Goal: Check status: Check status

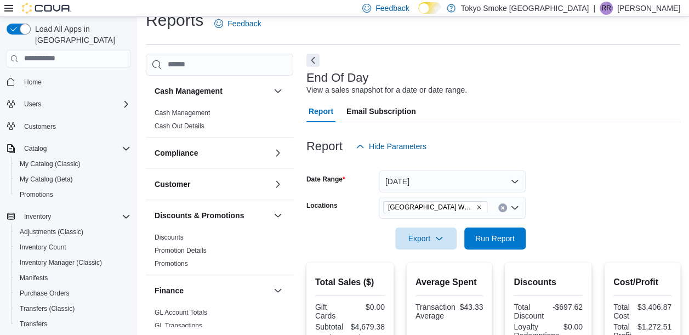
scroll to position [635, 0]
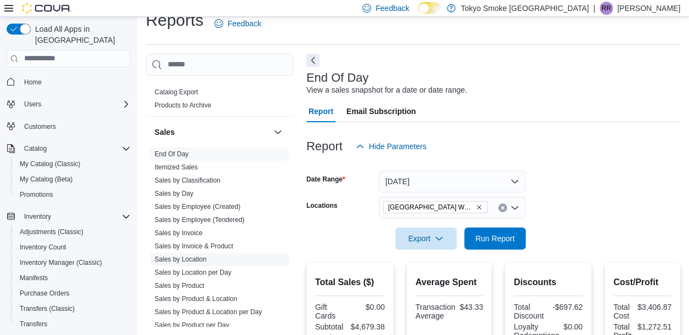
click at [196, 260] on link "Sales by Location" at bounding box center [181, 259] width 52 height 8
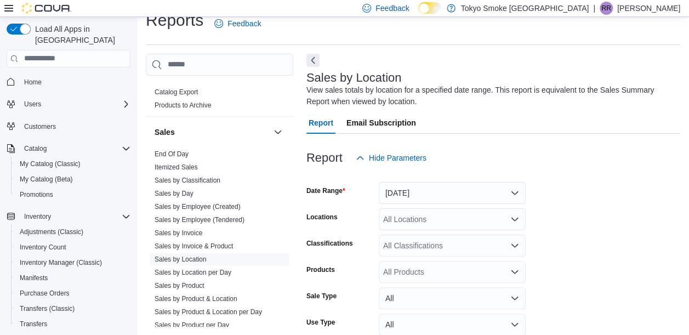
scroll to position [37, 0]
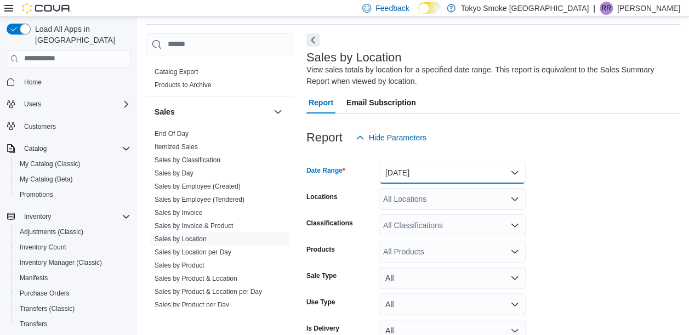
click at [510, 174] on button "[DATE]" at bounding box center [452, 173] width 147 height 22
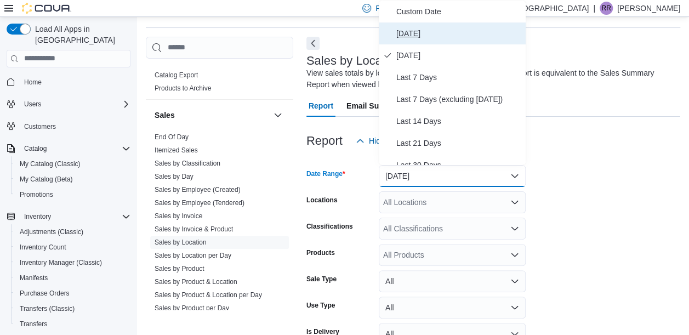
click at [403, 28] on span "[DATE]" at bounding box center [458, 33] width 125 height 13
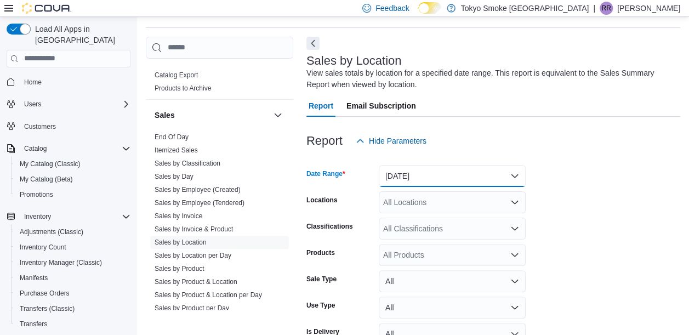
scroll to position [95, 0]
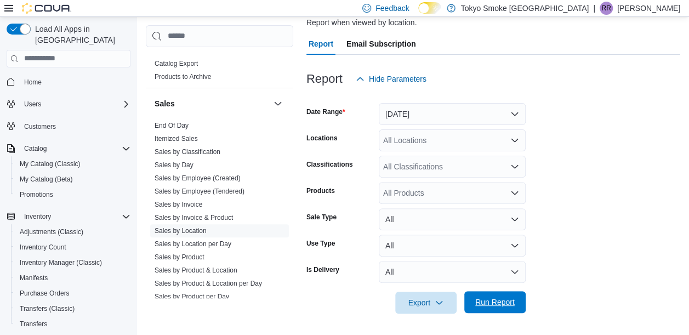
click at [488, 300] on span "Run Report" at bounding box center [494, 301] width 39 height 11
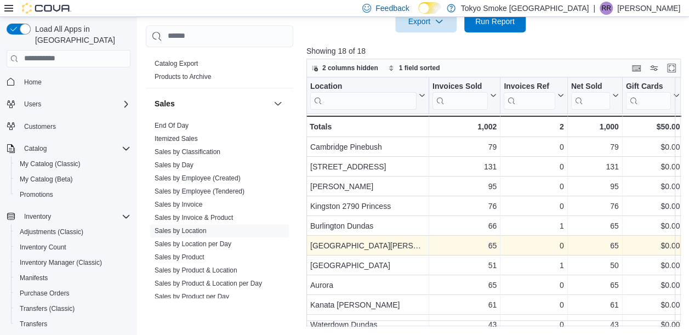
scroll to position [170, 0]
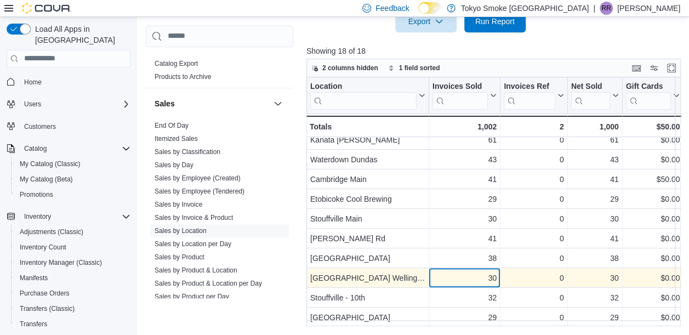
click at [444, 273] on div "30" at bounding box center [464, 277] width 64 height 13
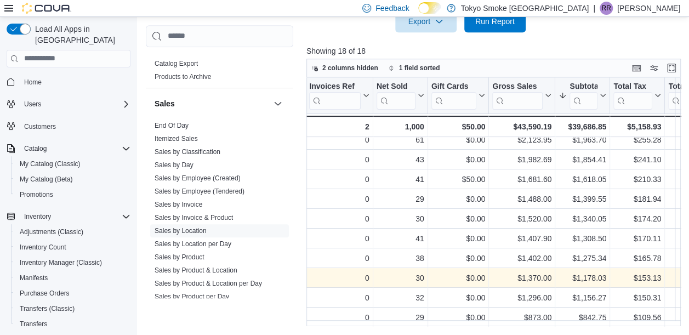
scroll to position [170, 195]
click at [395, 274] on div "30" at bounding box center [400, 277] width 48 height 13
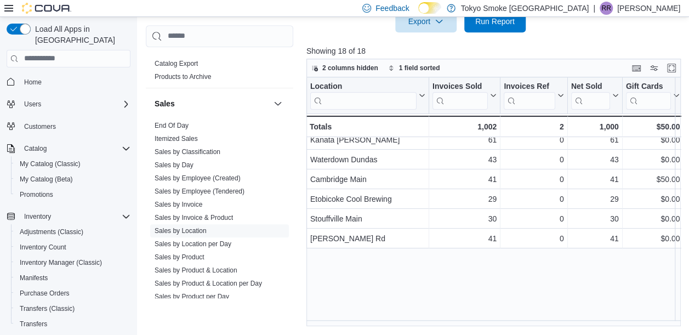
scroll to position [0, 0]
